Goal: Navigation & Orientation: Find specific page/section

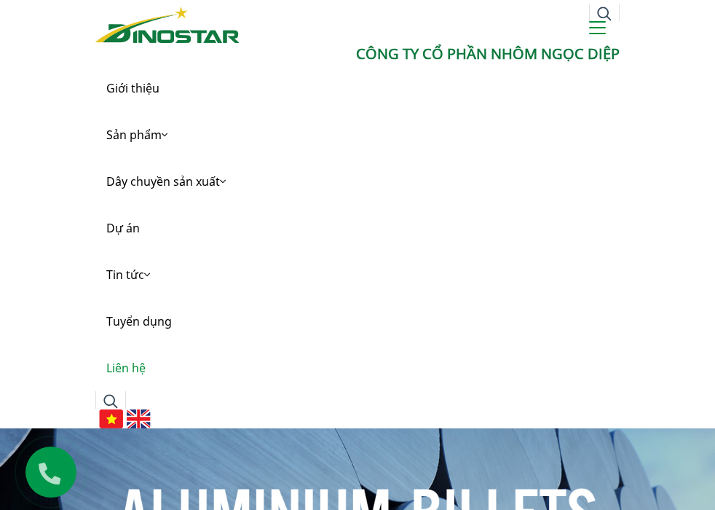
click at [599, 345] on link "Liên hệ" at bounding box center [357, 368] width 524 height 47
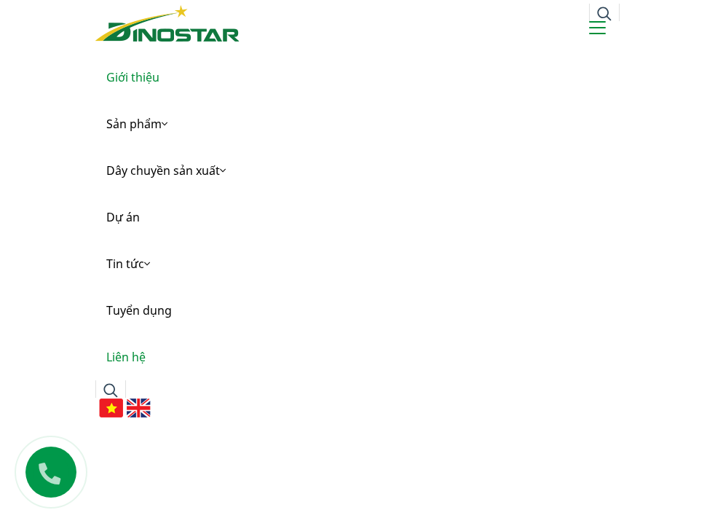
click at [155, 55] on link "Giới thiệu" at bounding box center [357, 77] width 524 height 47
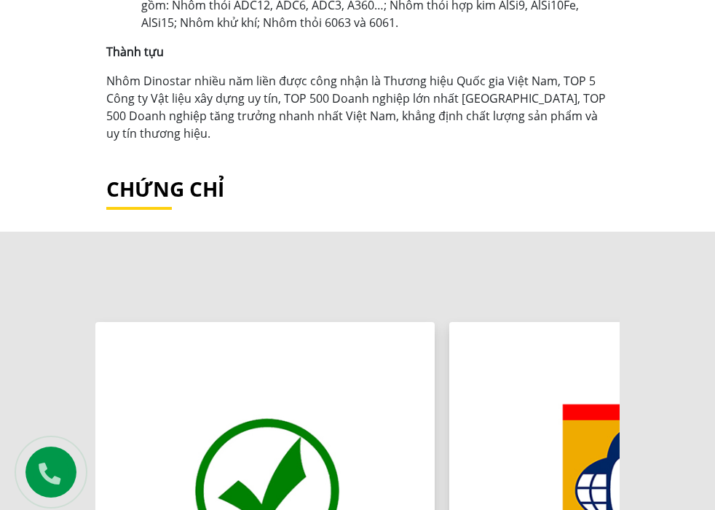
scroll to position [1816, 0]
